Goal: Navigation & Orientation: Find specific page/section

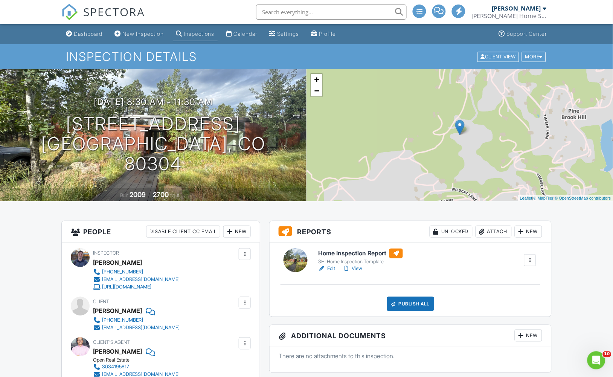
click at [356, 266] on link "View" at bounding box center [352, 269] width 20 height 8
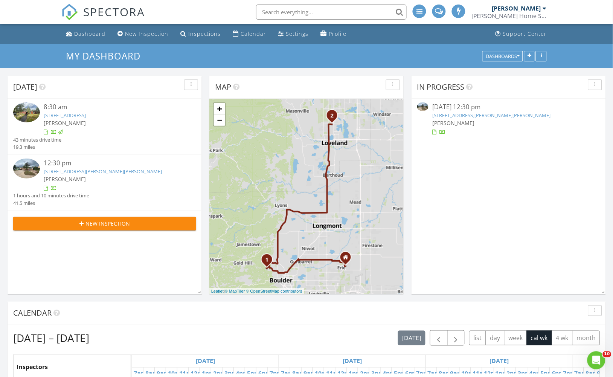
click at [23, 168] on img at bounding box center [26, 168] width 27 height 20
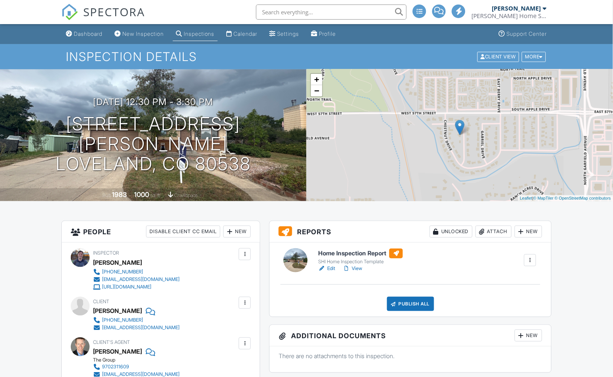
click at [357, 268] on link "View" at bounding box center [352, 269] width 20 height 8
click at [87, 34] on div "Dashboard" at bounding box center [88, 33] width 29 height 6
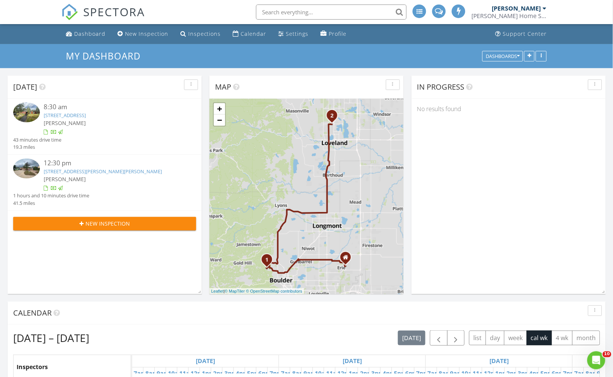
click at [87, 34] on div "Dashboard" at bounding box center [89, 33] width 31 height 7
